Goal: Task Accomplishment & Management: Manage account settings

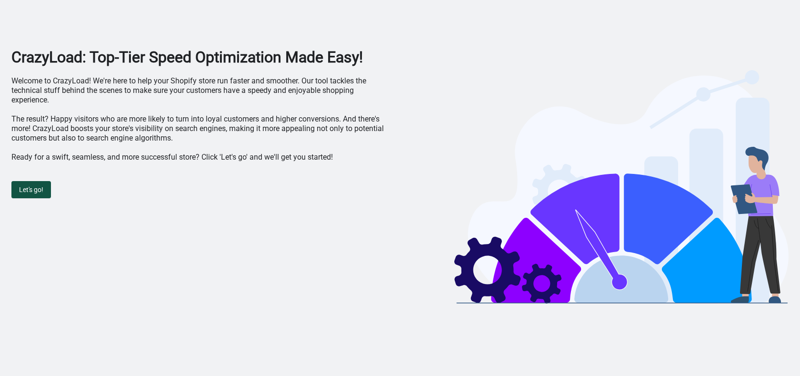
click at [44, 194] on button "Let's go!" at bounding box center [31, 189] width 40 height 17
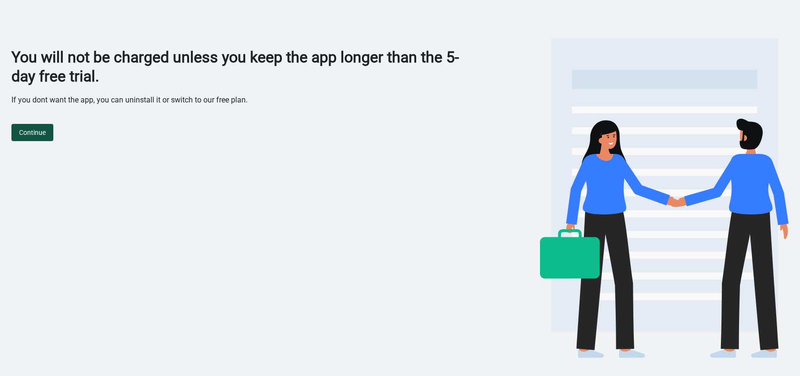
click at [40, 138] on button "Continue" at bounding box center [32, 132] width 42 height 17
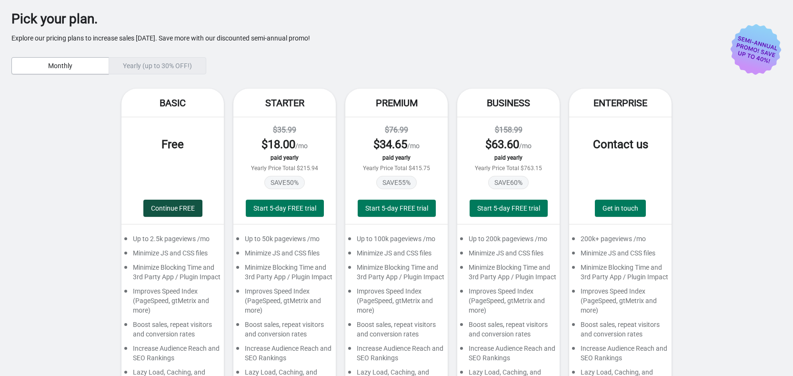
click at [190, 209] on span "Continue FREE" at bounding box center [173, 208] width 44 height 8
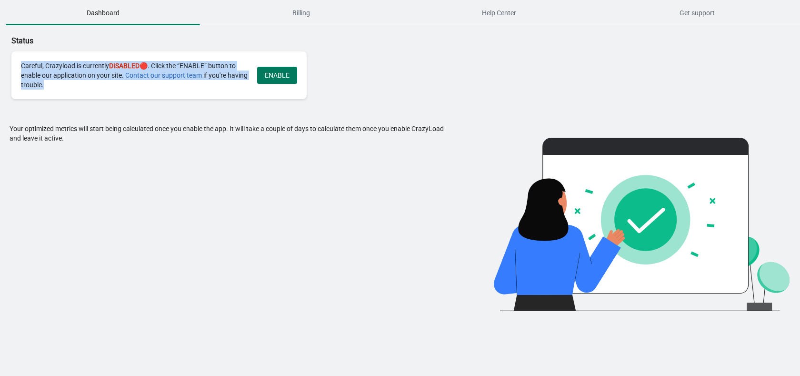
drag, startPoint x: 16, startPoint y: 65, endPoint x: 84, endPoint y: 100, distance: 76.3
click at [84, 100] on div "Status Careful, Crazyload is currently DISABLED 🔴. Click the “ENABLE” button to…" at bounding box center [193, 64] width 365 height 78
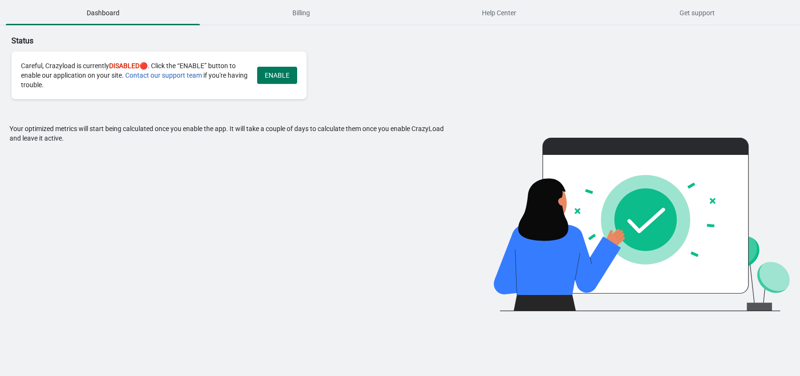
click at [389, 103] on div "Status Careful, Crazyload is currently DISABLED 🔴. Click the “ENABLE” button to…" at bounding box center [400, 168] width 800 height 286
click at [286, 77] on span "ENABLE" at bounding box center [277, 75] width 25 height 8
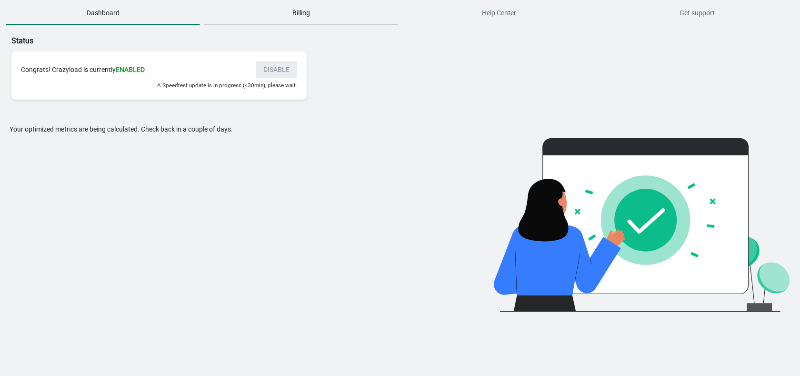
click at [304, 16] on span "Billing" at bounding box center [301, 12] width 194 height 17
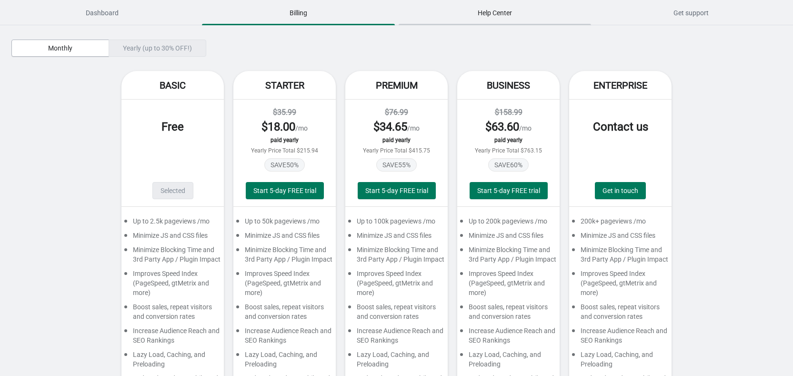
click at [490, 11] on span "Help Center" at bounding box center [495, 12] width 192 height 17
click at [103, 16] on span "Dashboard" at bounding box center [102, 12] width 192 height 17
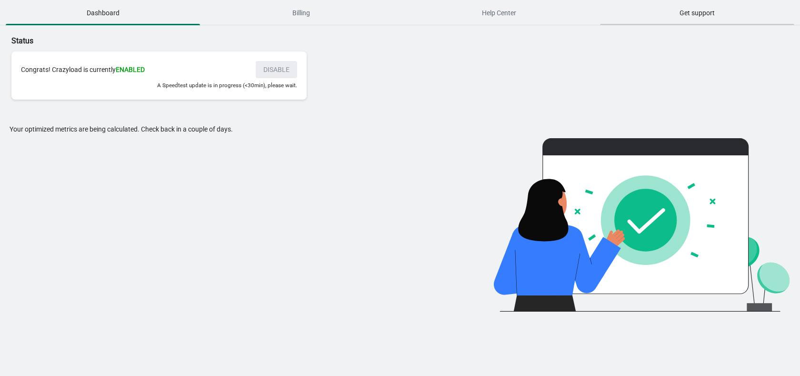
click at [669, 12] on span "Get support" at bounding box center [697, 12] width 194 height 17
click at [292, 13] on span "Billing" at bounding box center [301, 12] width 194 height 17
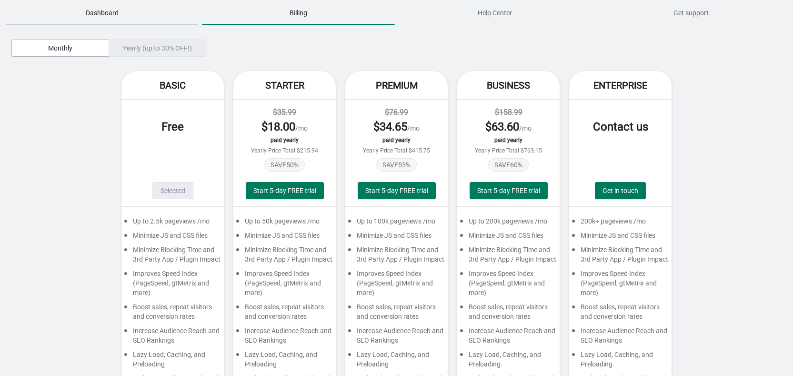
click at [87, 12] on span "Dashboard" at bounding box center [102, 12] width 192 height 17
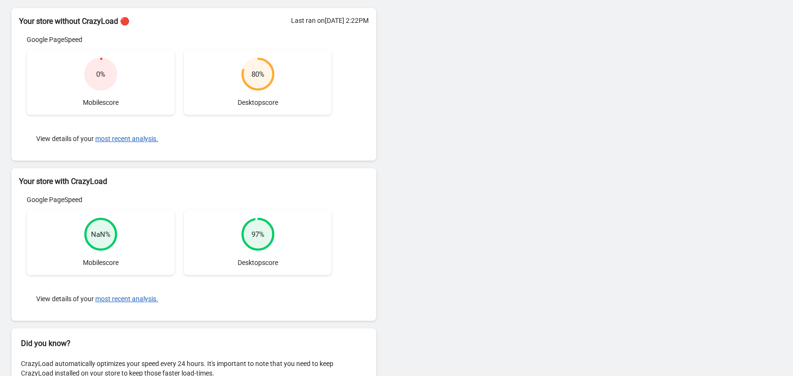
scroll to position [145, 0]
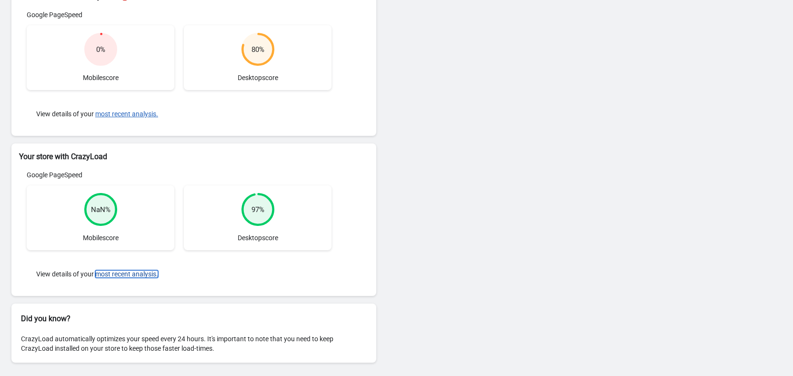
click at [114, 274] on button "most recent analysis." at bounding box center [126, 274] width 63 height 8
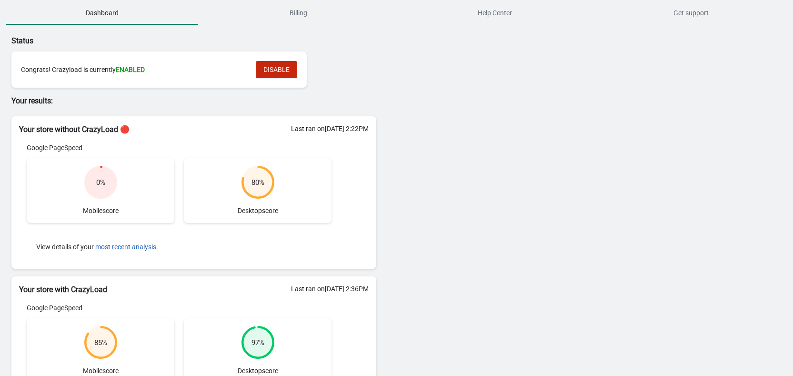
scroll to position [133, 0]
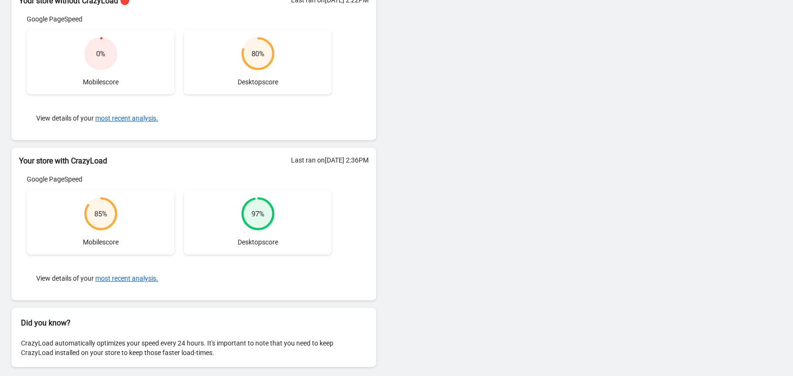
scroll to position [133, 0]
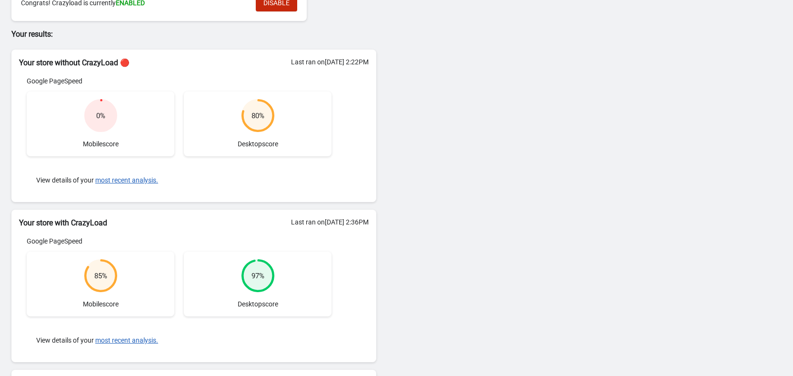
scroll to position [71, 0]
